Goal: Contribute content: Add original content to the website for others to see

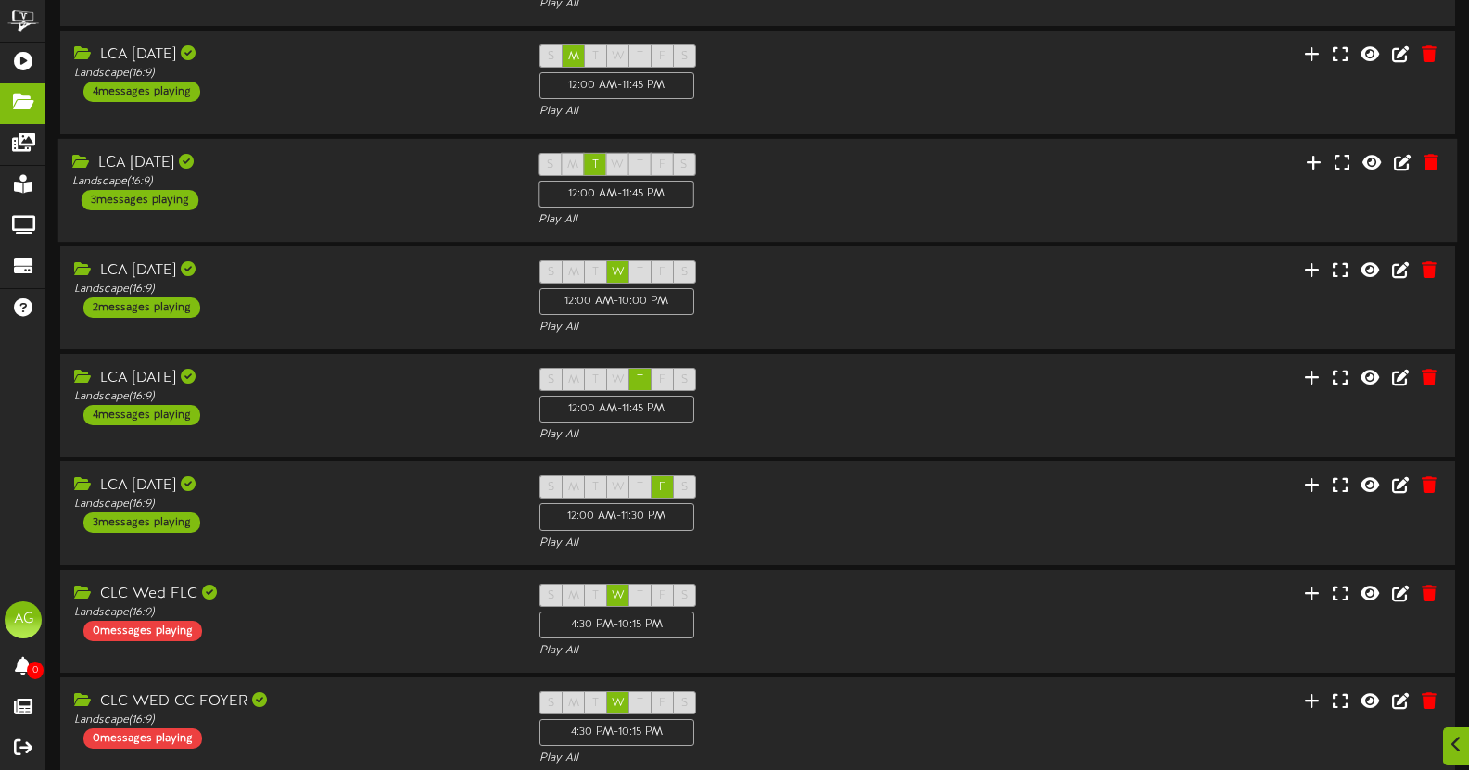
scroll to position [160, 0]
click at [731, 489] on div "S M T W T F S 12:00 AM - 11:30 PM Play All" at bounding box center [758, 513] width 466 height 76
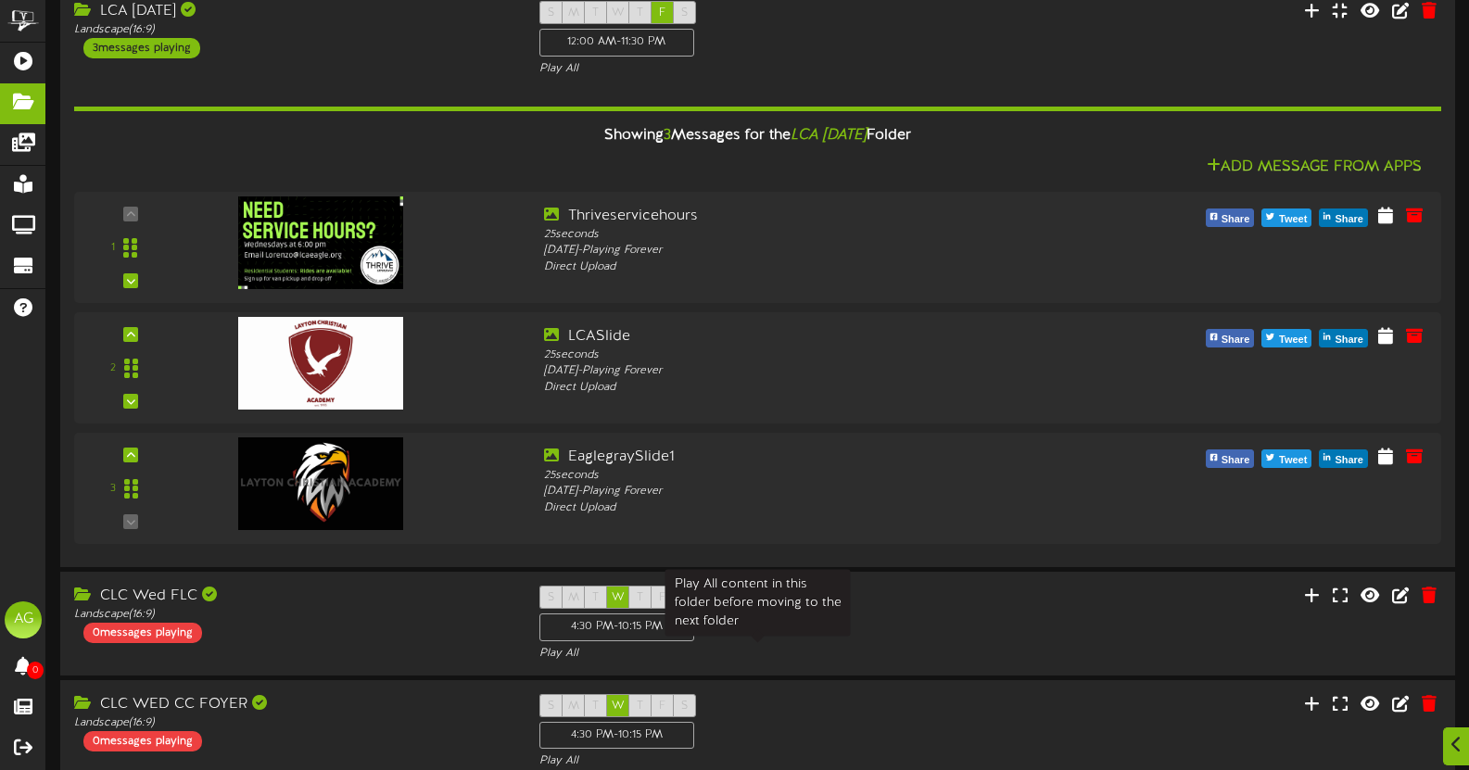
scroll to position [644, 0]
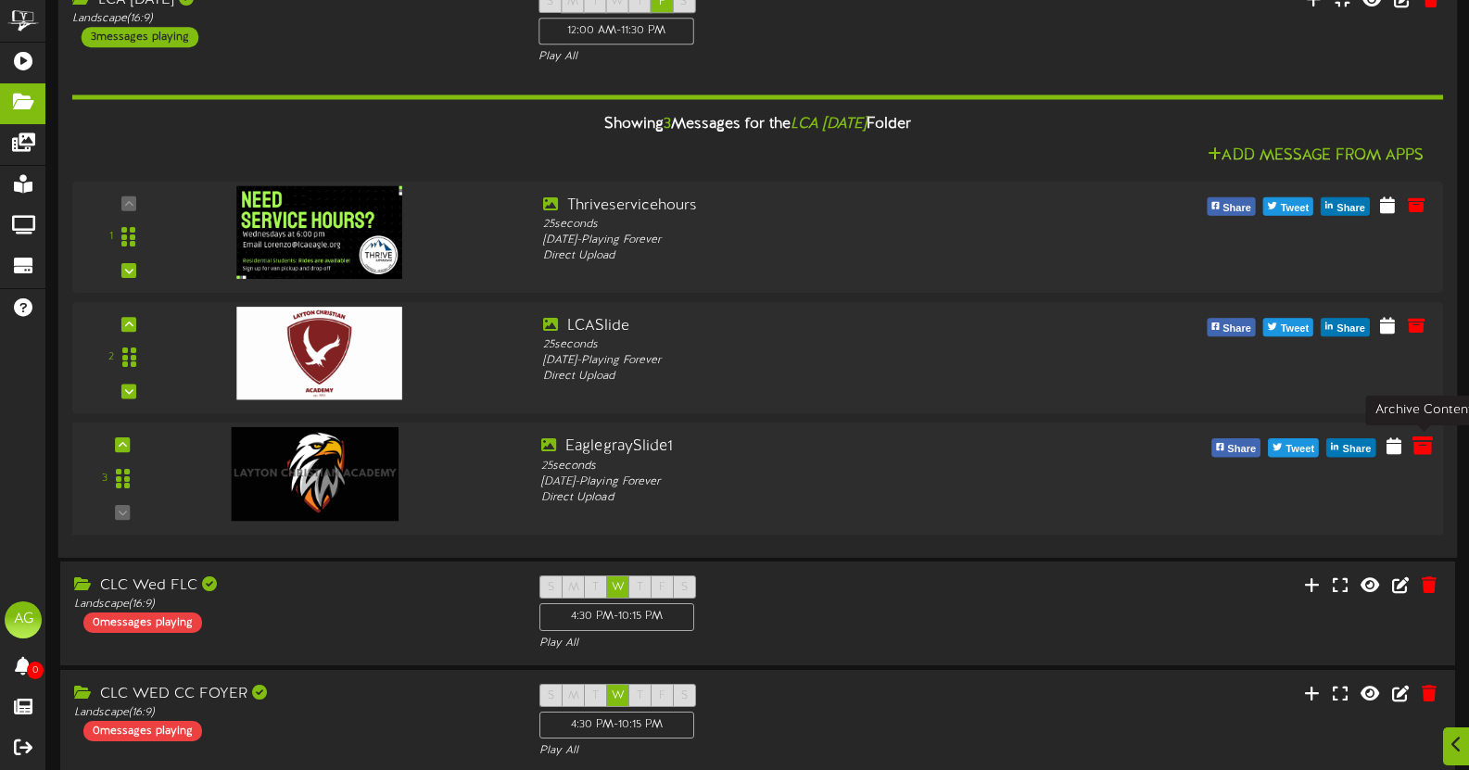
click at [1433, 447] on button at bounding box center [1423, 449] width 32 height 29
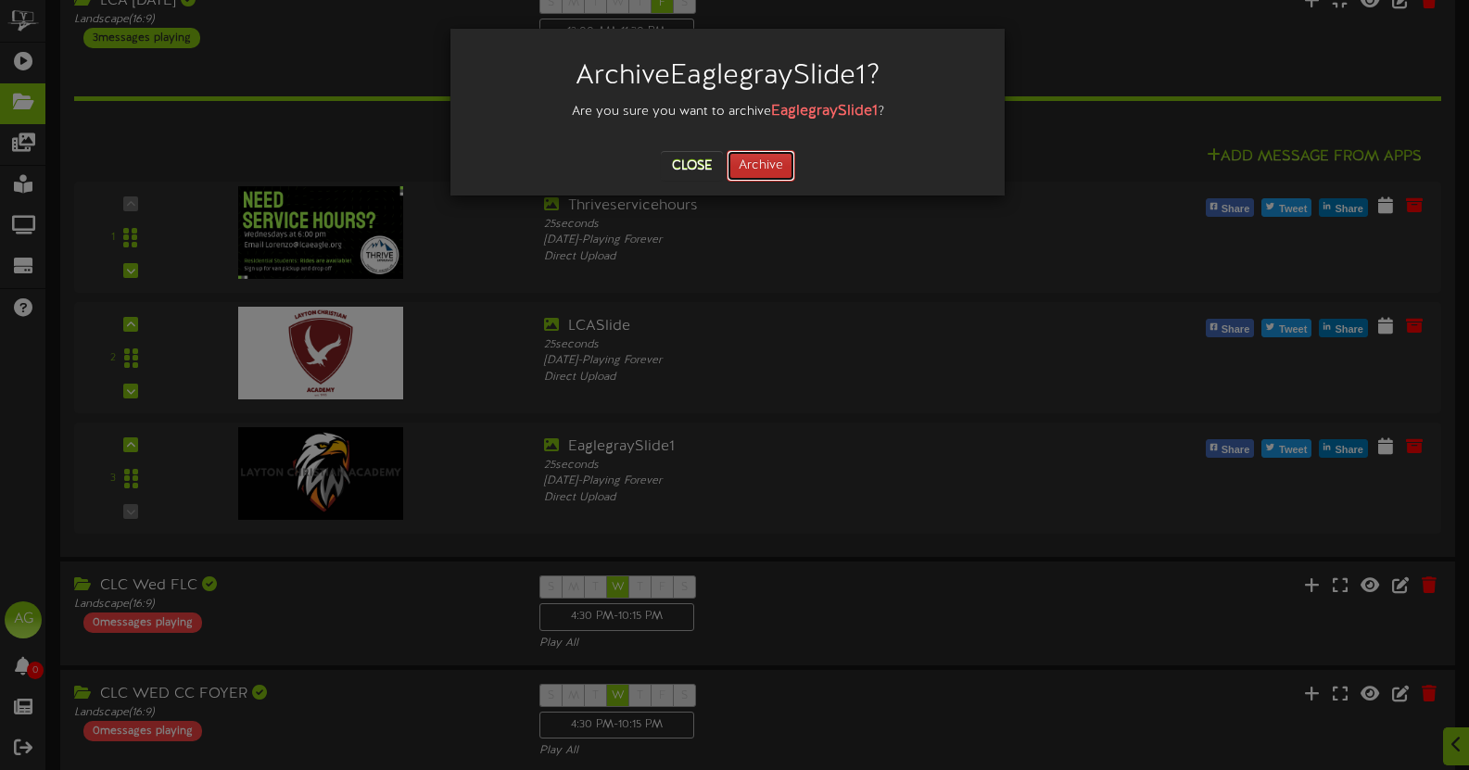
click at [745, 154] on button "Archive" at bounding box center [761, 166] width 69 height 32
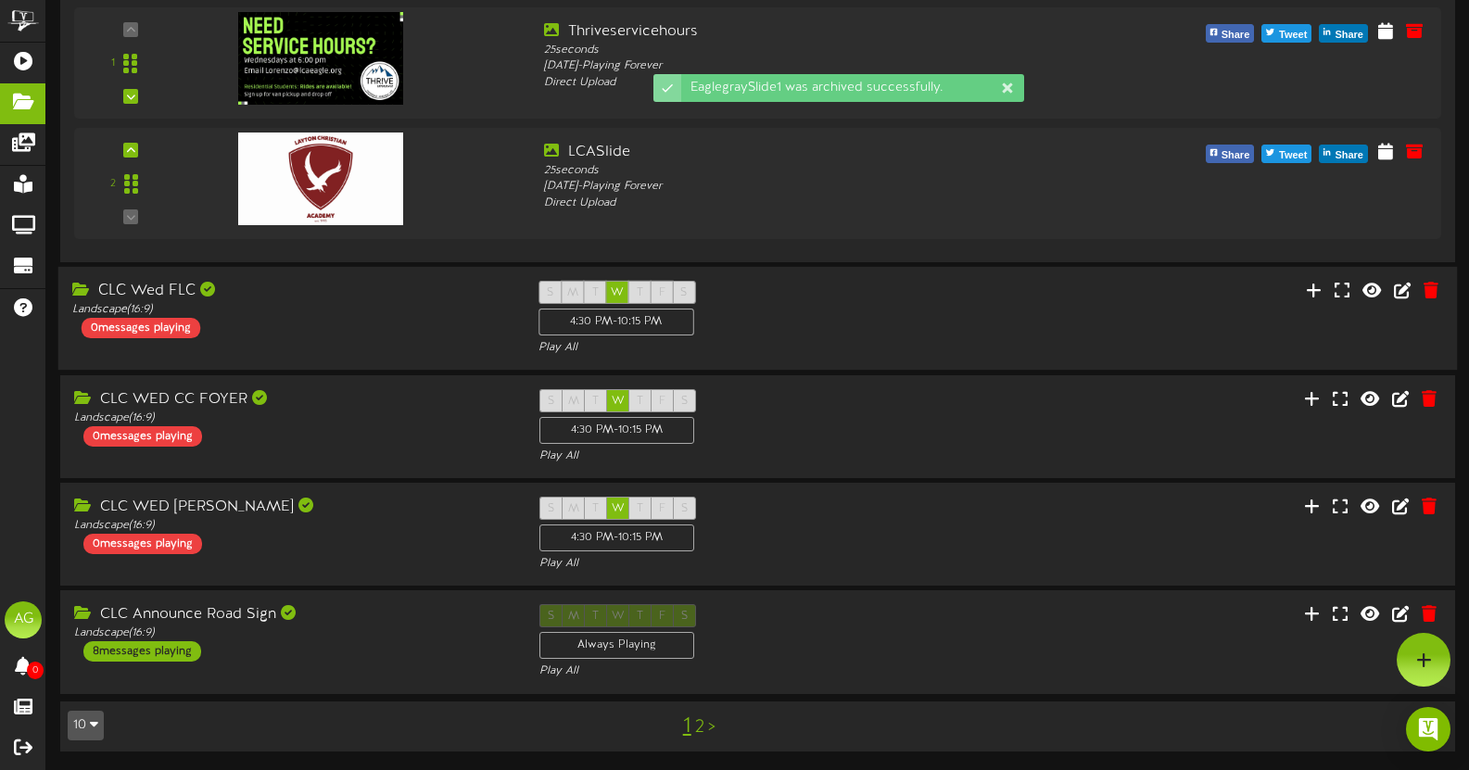
scroll to position [558, 0]
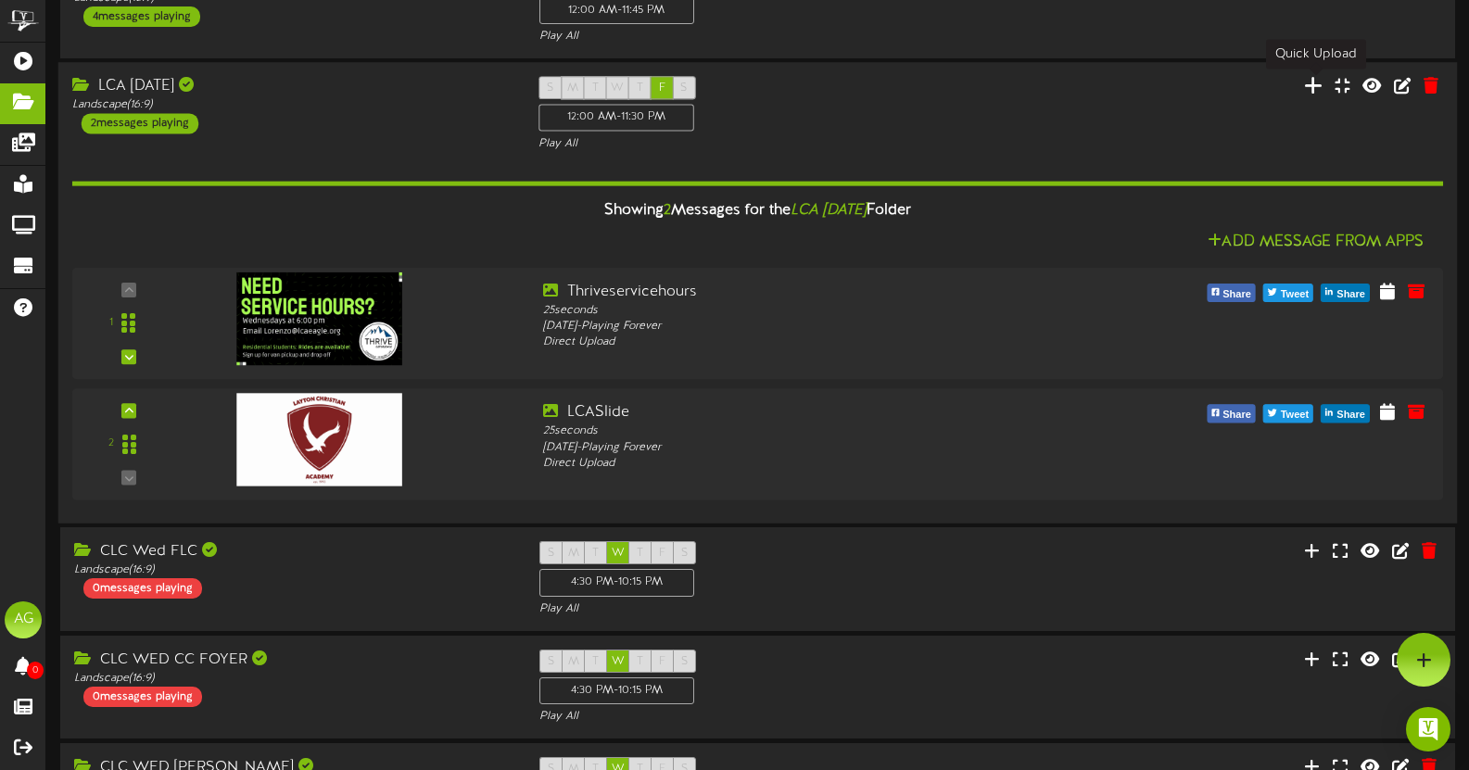
click at [1314, 86] on icon at bounding box center [1313, 85] width 19 height 20
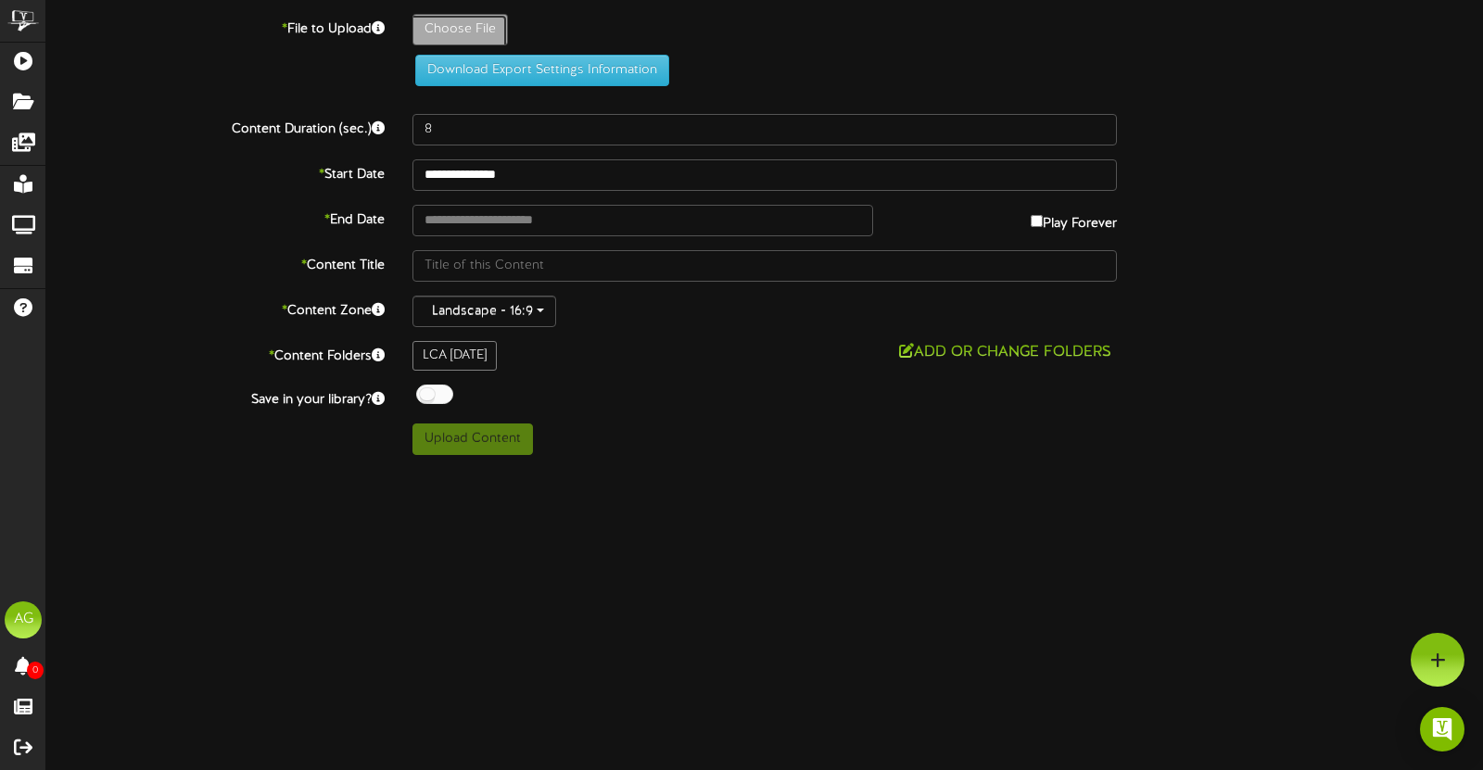
type input "**********"
type input "EaglesSlide"
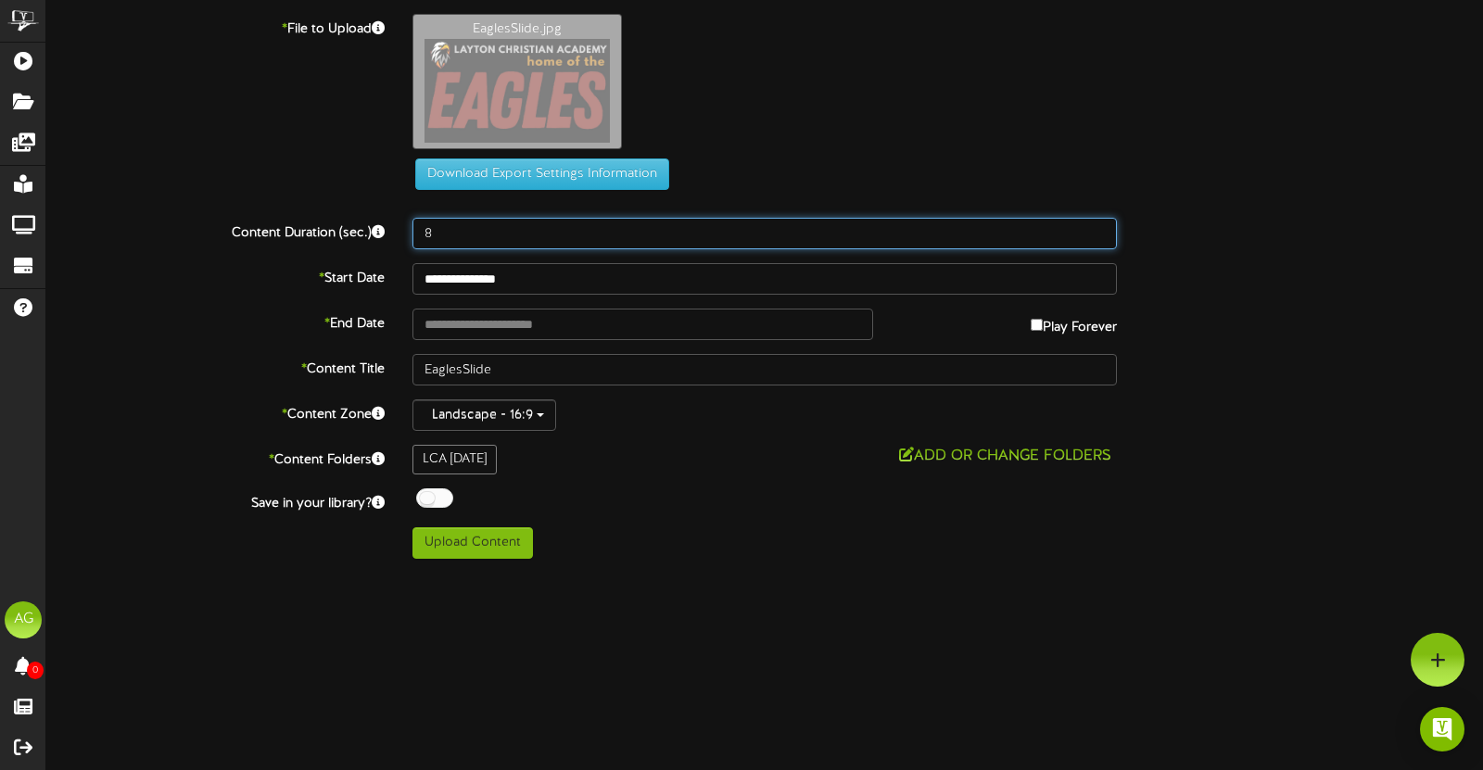
drag, startPoint x: 499, startPoint y: 231, endPoint x: 403, endPoint y: 231, distance: 95.5
click at [403, 231] on div "8" at bounding box center [765, 234] width 732 height 32
type input "25"
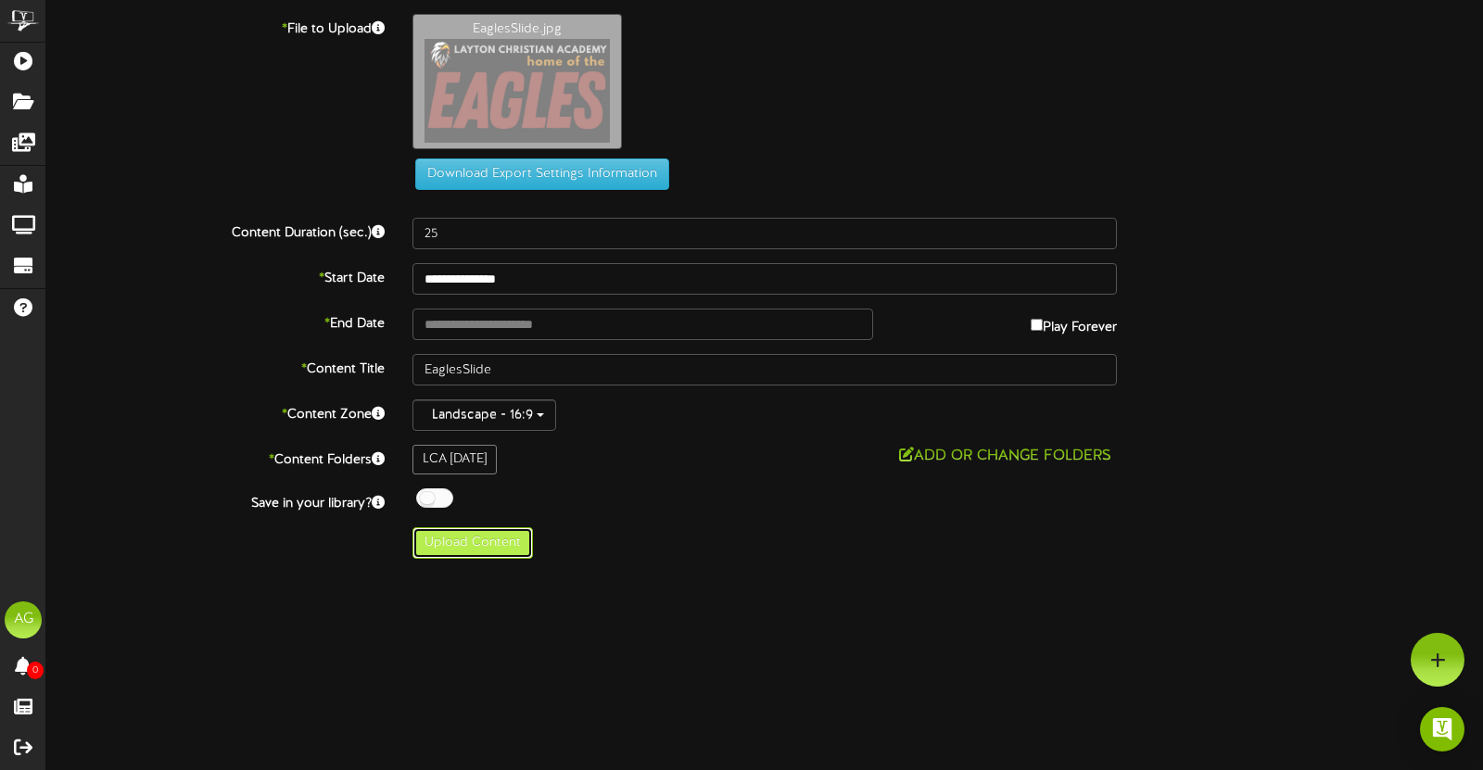
click at [479, 544] on button "Upload Content" at bounding box center [472, 543] width 120 height 32
type input "**********"
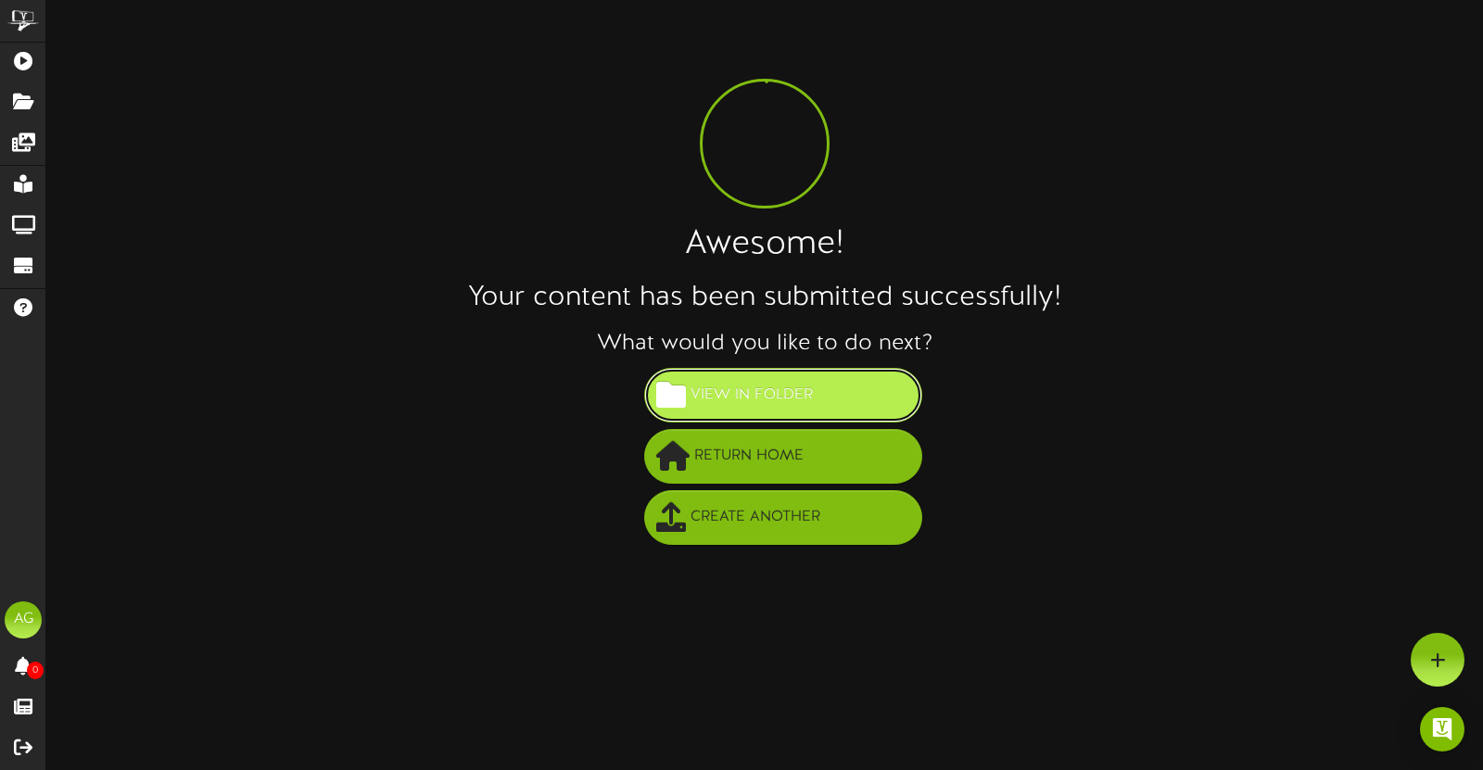
click at [733, 413] on button "View in Folder" at bounding box center [783, 395] width 278 height 55
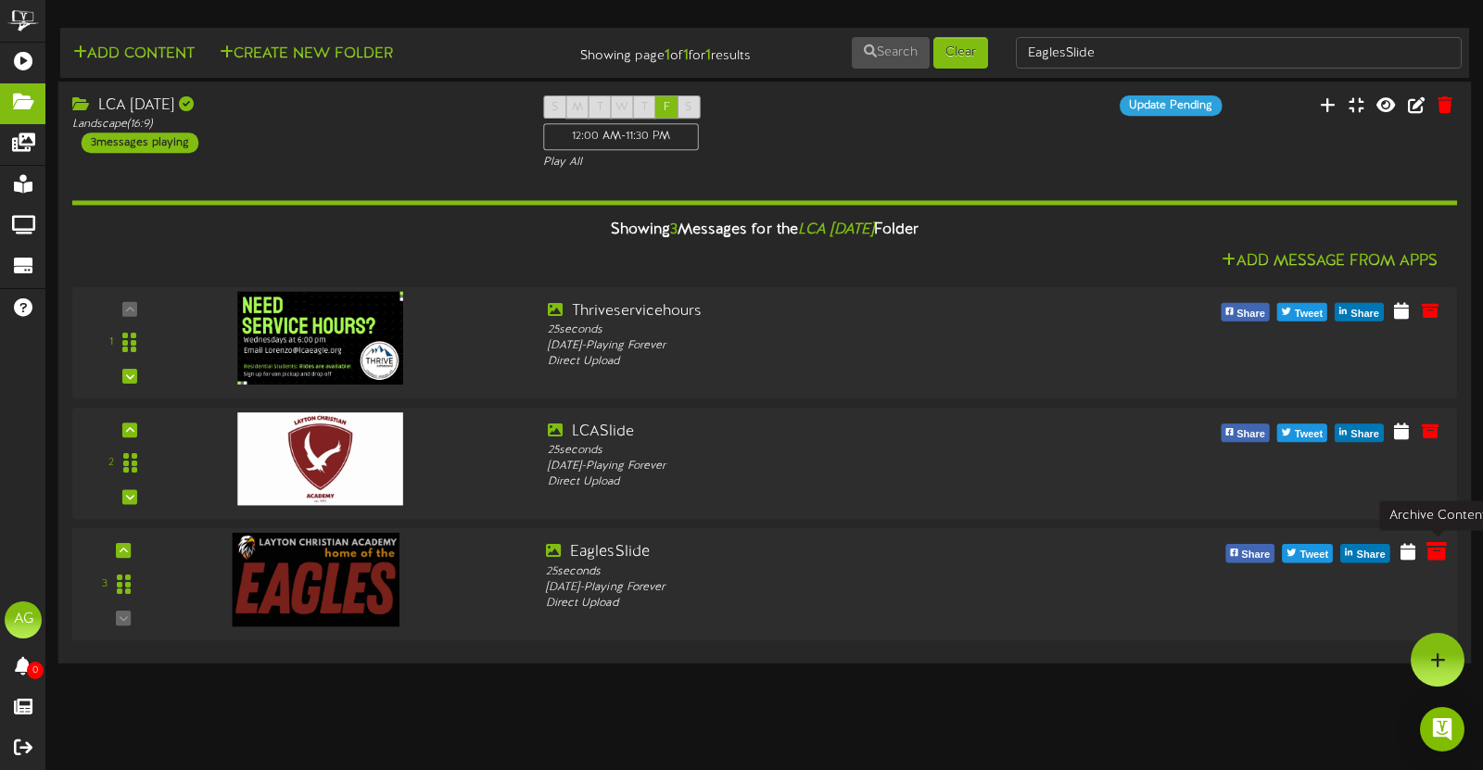
click at [1433, 562] on icon at bounding box center [1437, 551] width 20 height 20
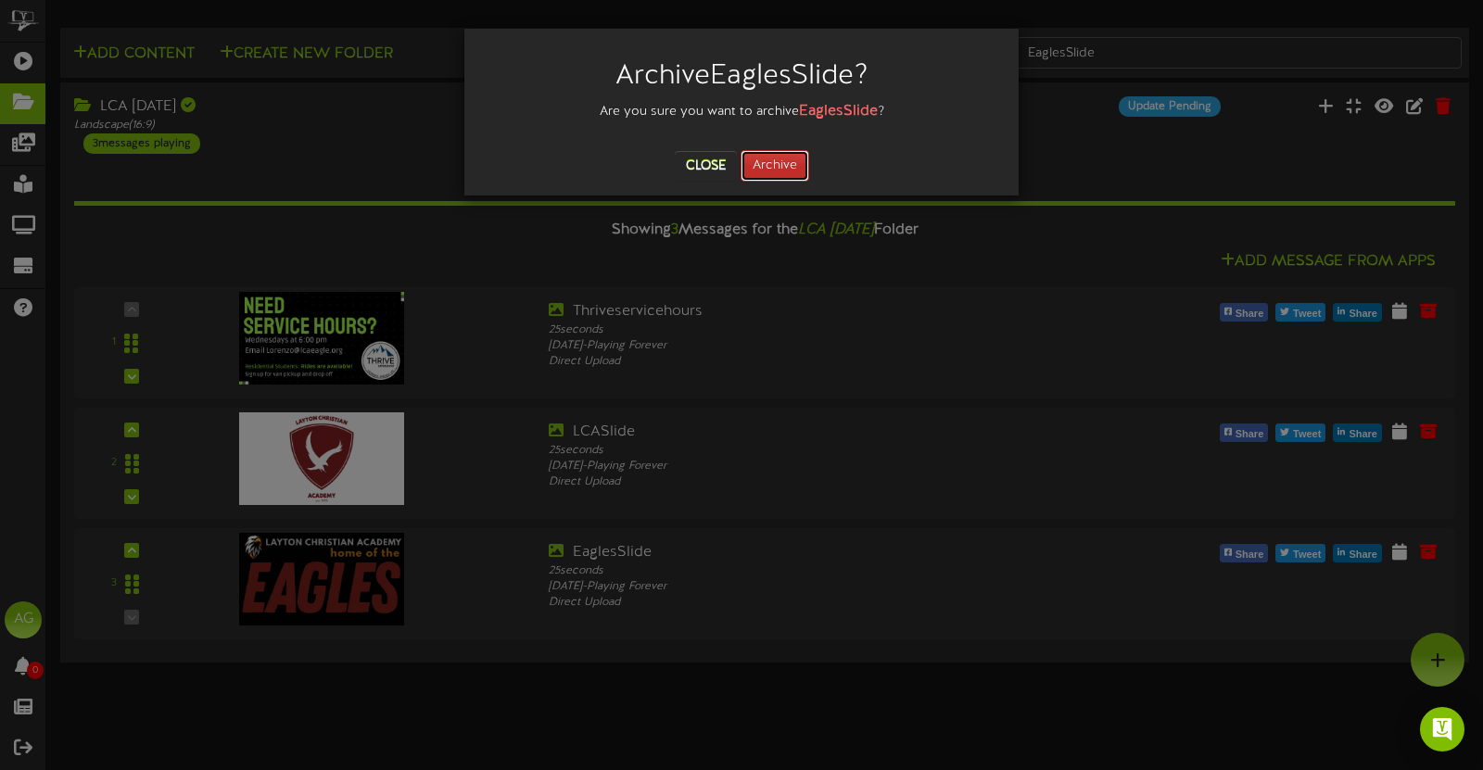
click at [776, 161] on button "Archive" at bounding box center [775, 166] width 69 height 32
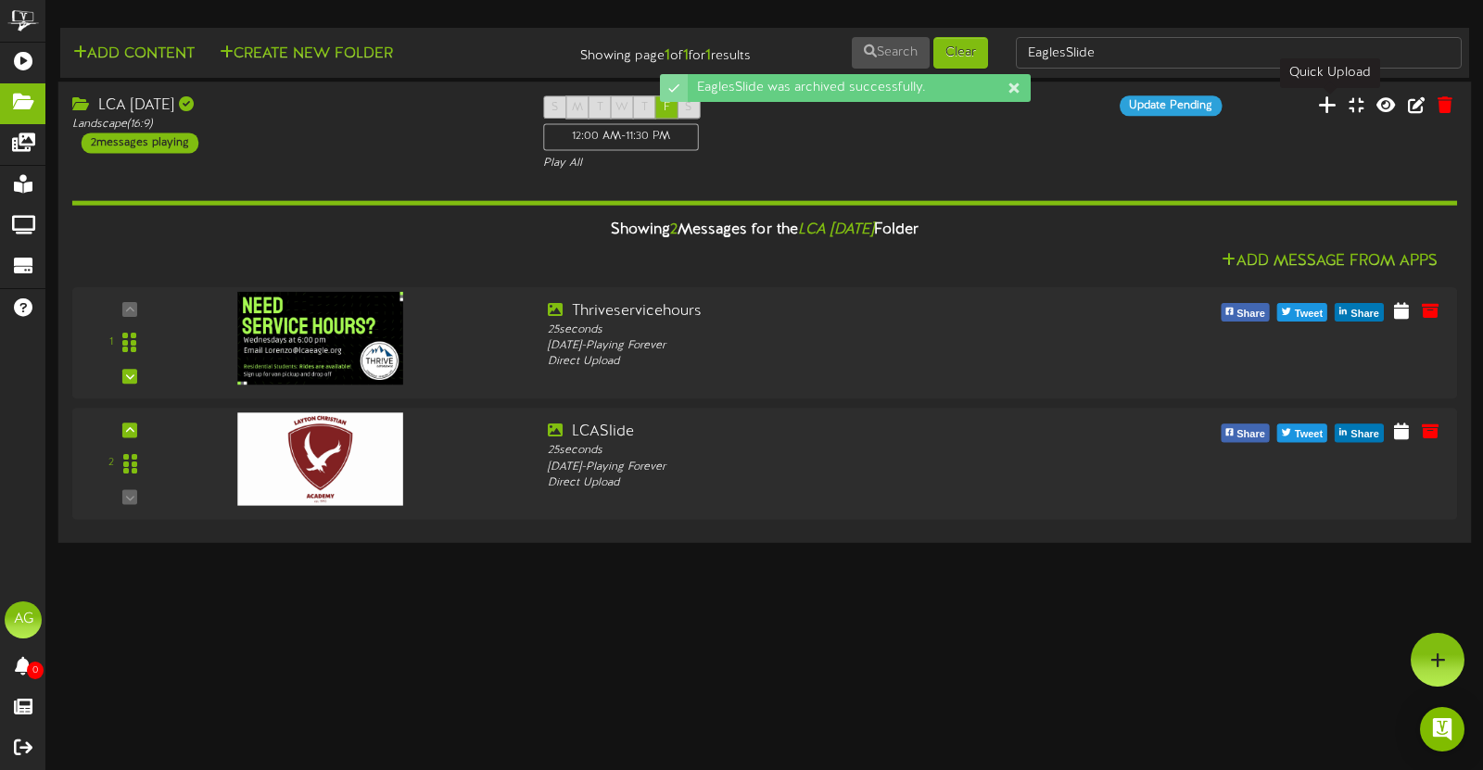
click at [1327, 108] on icon at bounding box center [1327, 105] width 19 height 20
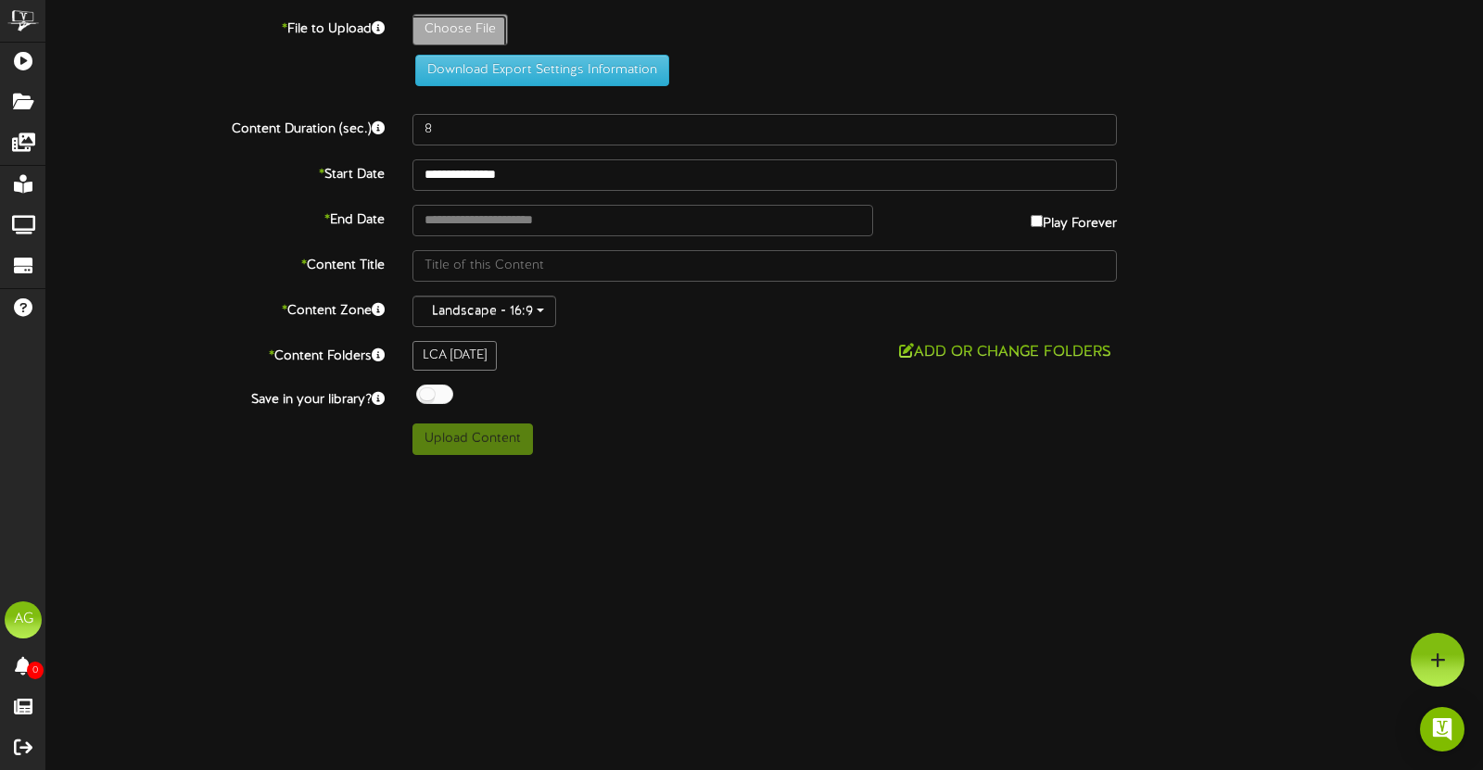
type input "**********"
type input "EaglesSlide1"
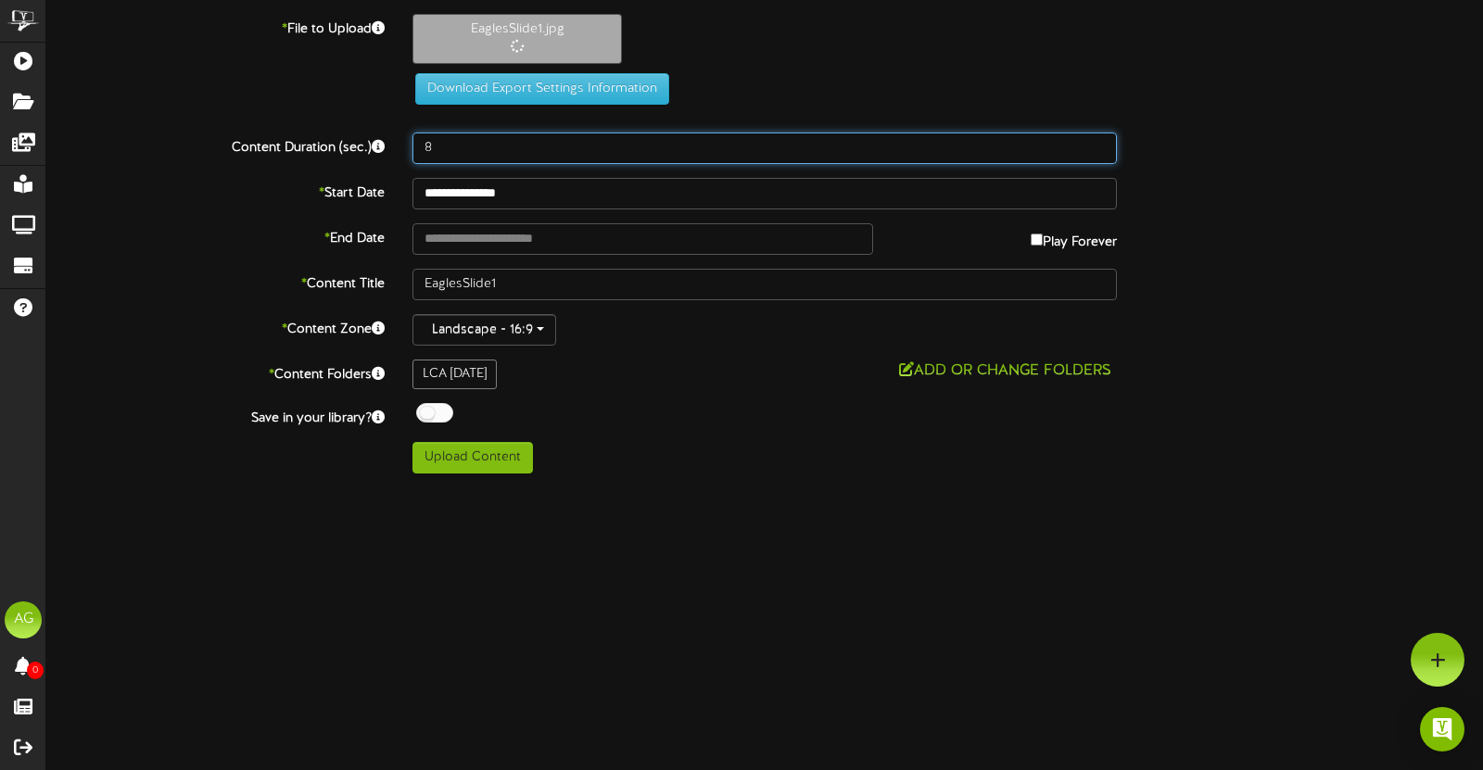
click at [444, 154] on input "8" at bounding box center [764, 149] width 704 height 32
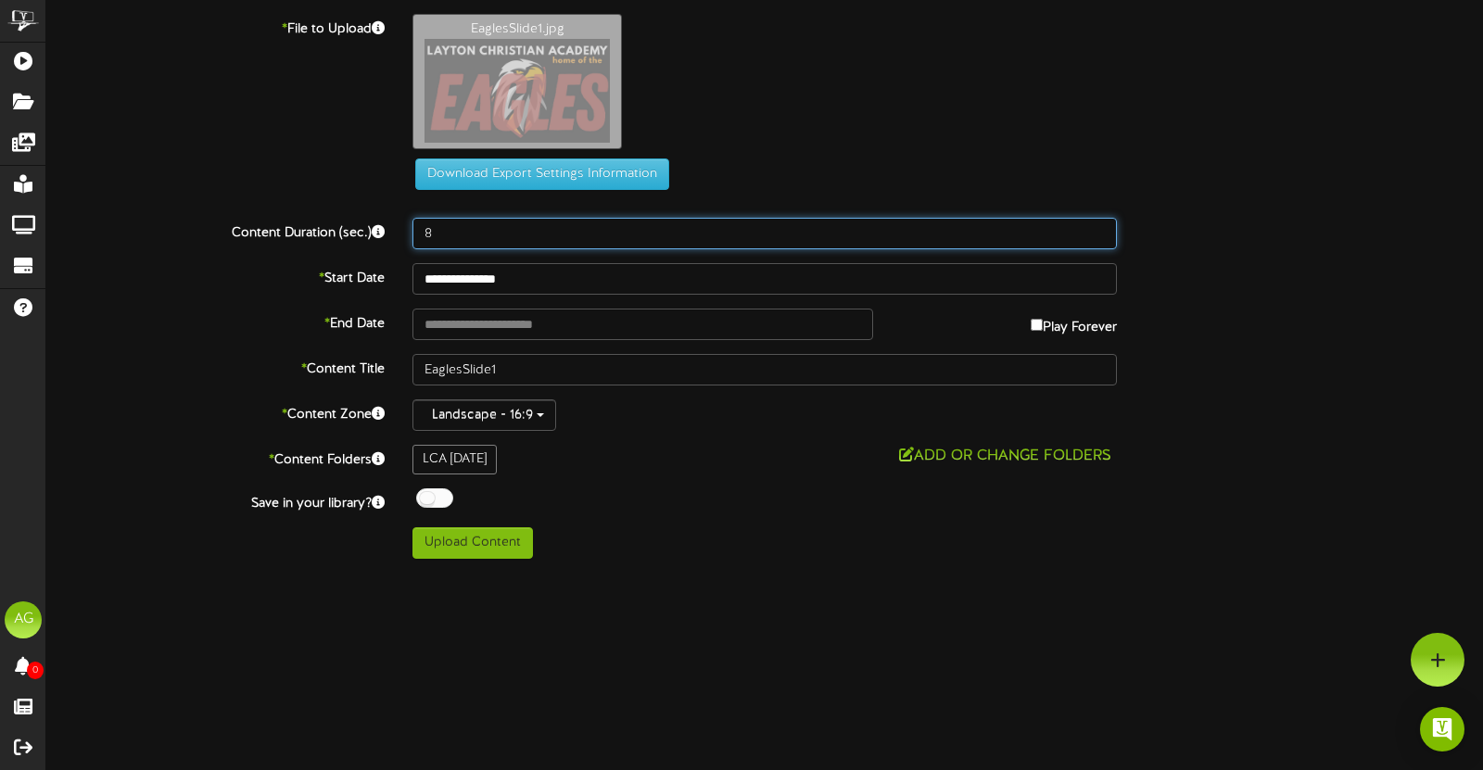
drag, startPoint x: 450, startPoint y: 228, endPoint x: 361, endPoint y: 218, distance: 89.6
click at [361, 218] on div "Content Duration (sec.) 8" at bounding box center [764, 234] width 1465 height 32
type input "25"
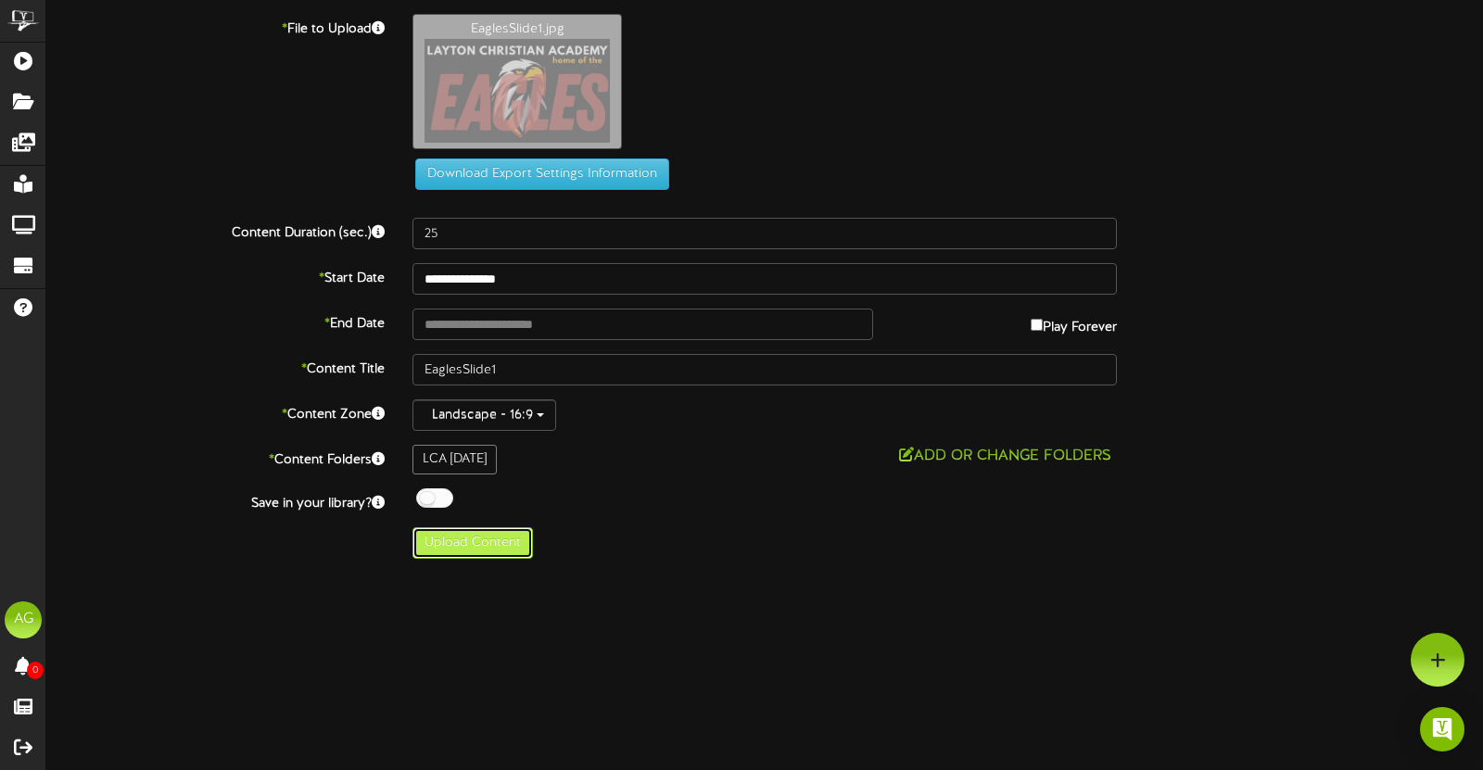
click at [477, 550] on button "Upload Content" at bounding box center [472, 543] width 120 height 32
type input "**********"
